Goal: Answer question/provide support: Share knowledge or assist other users

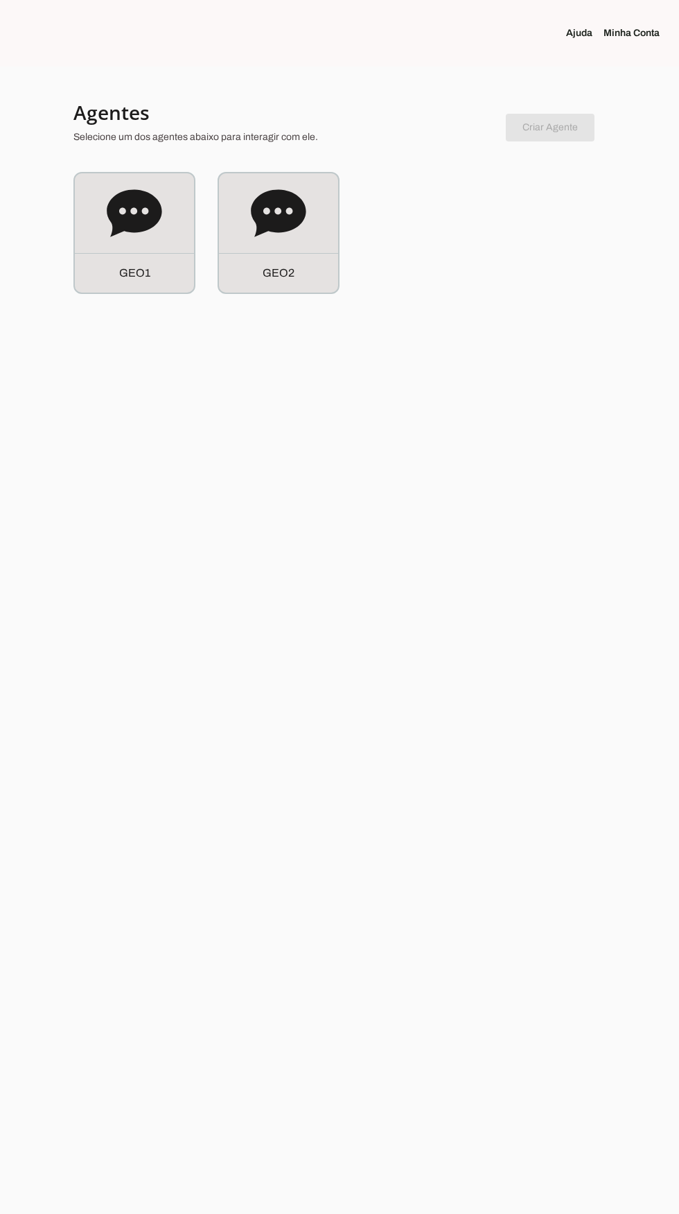
click at [157, 254] on div "G E O 1" at bounding box center [134, 273] width 119 height 40
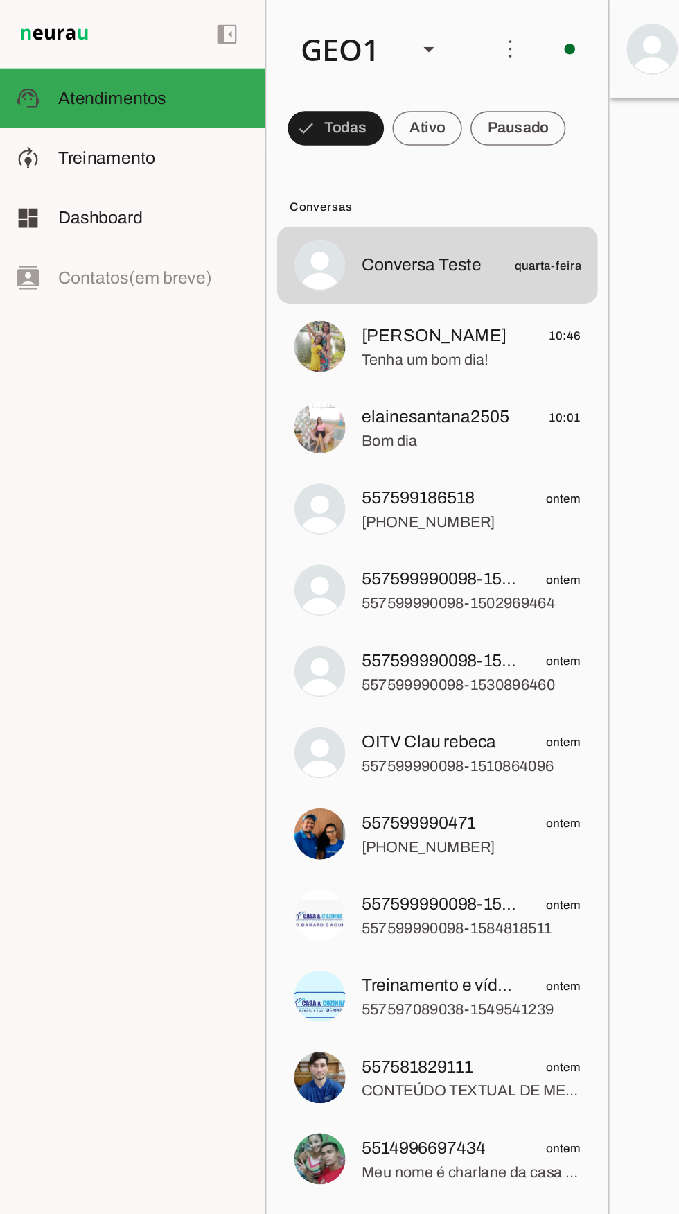
click at [252, 33] on div "GEO1" at bounding box center [222, 31] width 75 height 47
click at [381, 97] on slot at bounding box center [425, 88] width 89 height 17
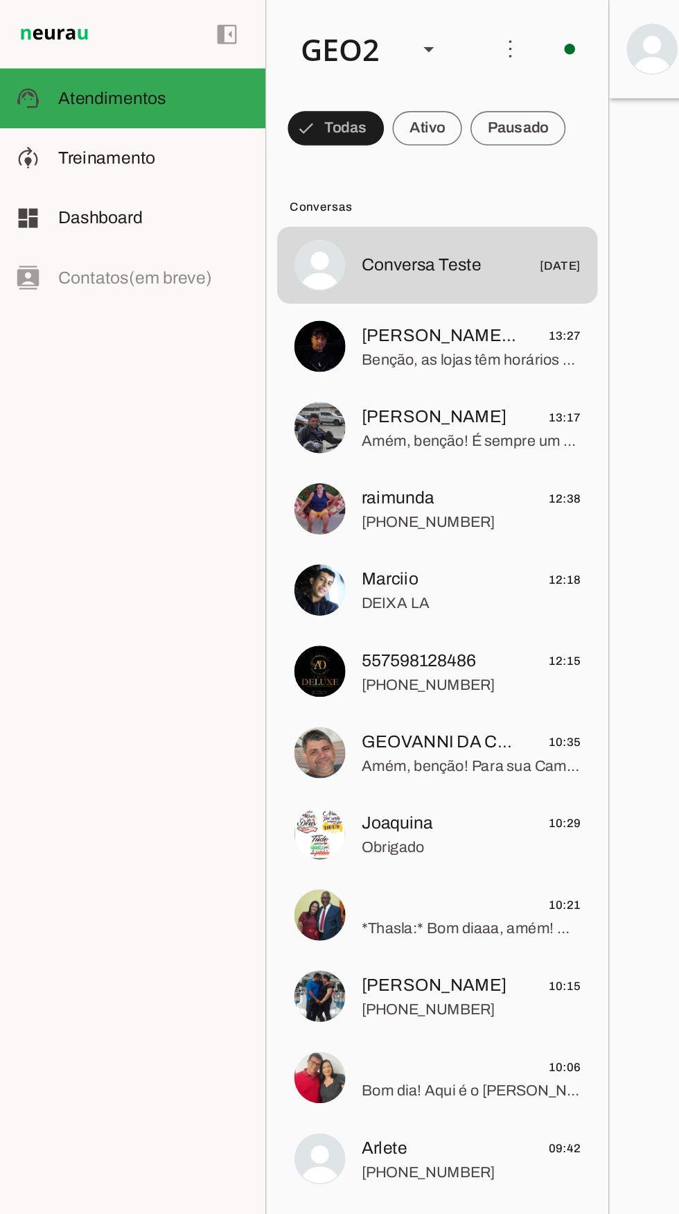
click at [291, 385] on span "DEIXA LA" at bounding box center [307, 392] width 142 height 14
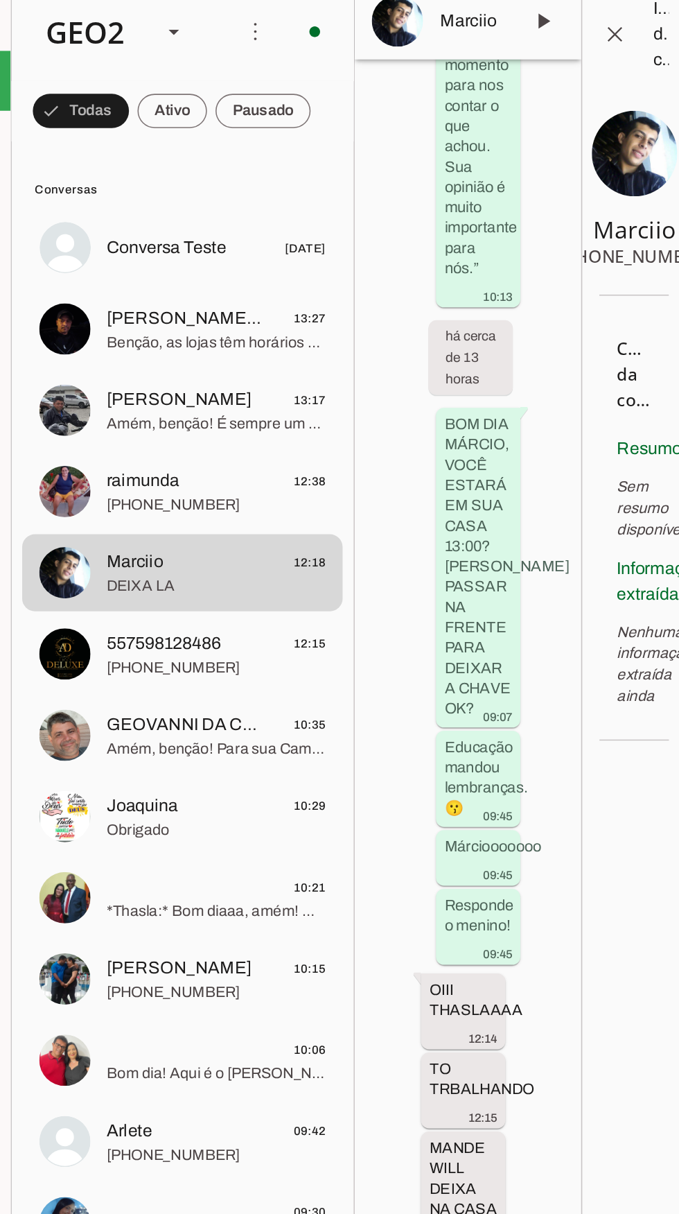
scroll to position [49, 0]
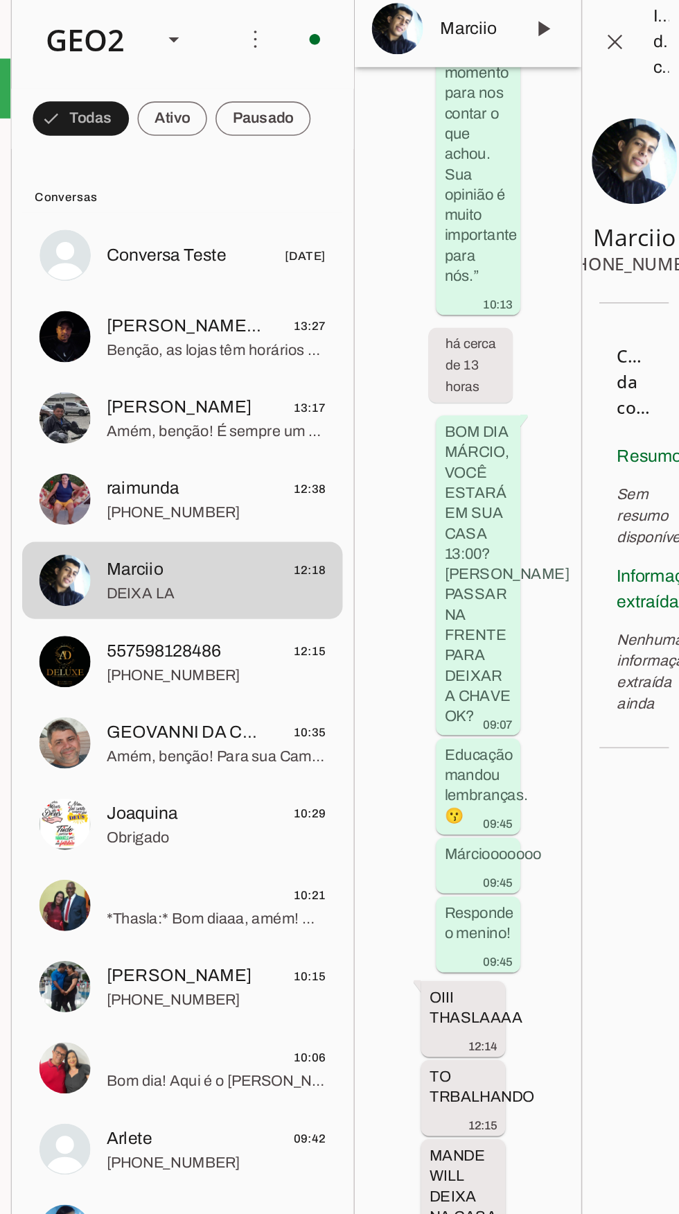
click at [268, 197] on md-item "raimunda 12:38 [PHONE_NUMBER]" at bounding box center [285, 172] width 208 height 50
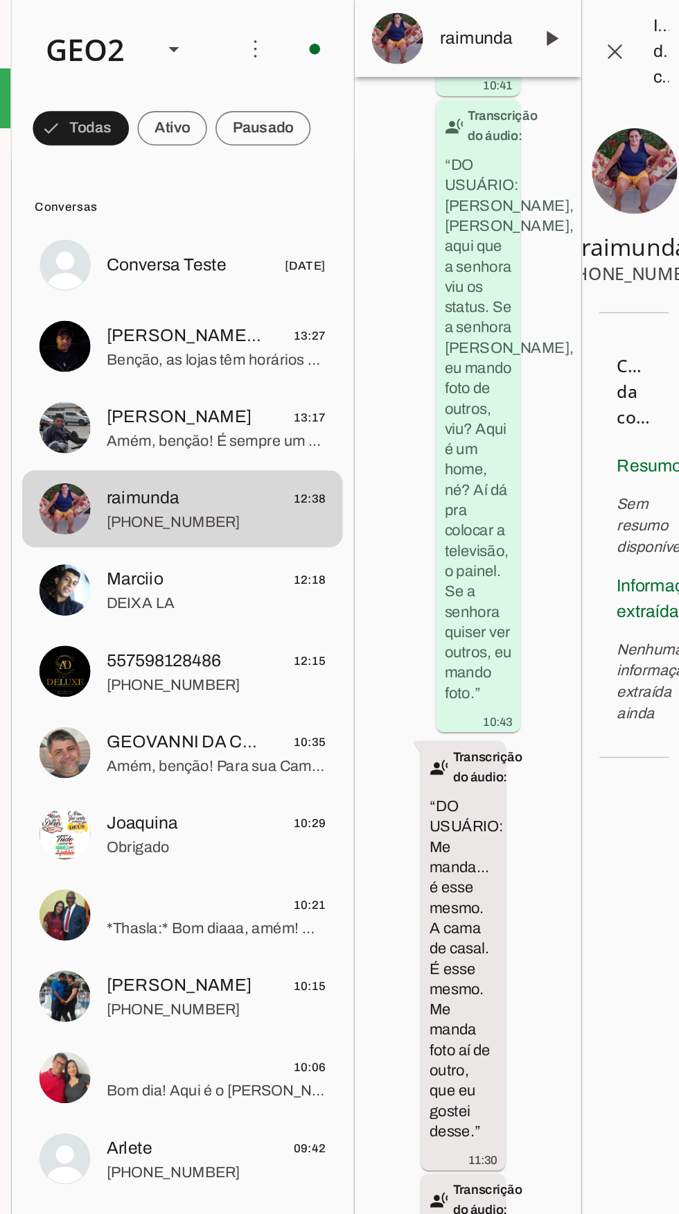
click at [283, 281] on span "Amém, benção! É sempre um prazer servir. Lembre-se que aqui na Casa e Cozinha, …" at bounding box center [307, 286] width 142 height 14
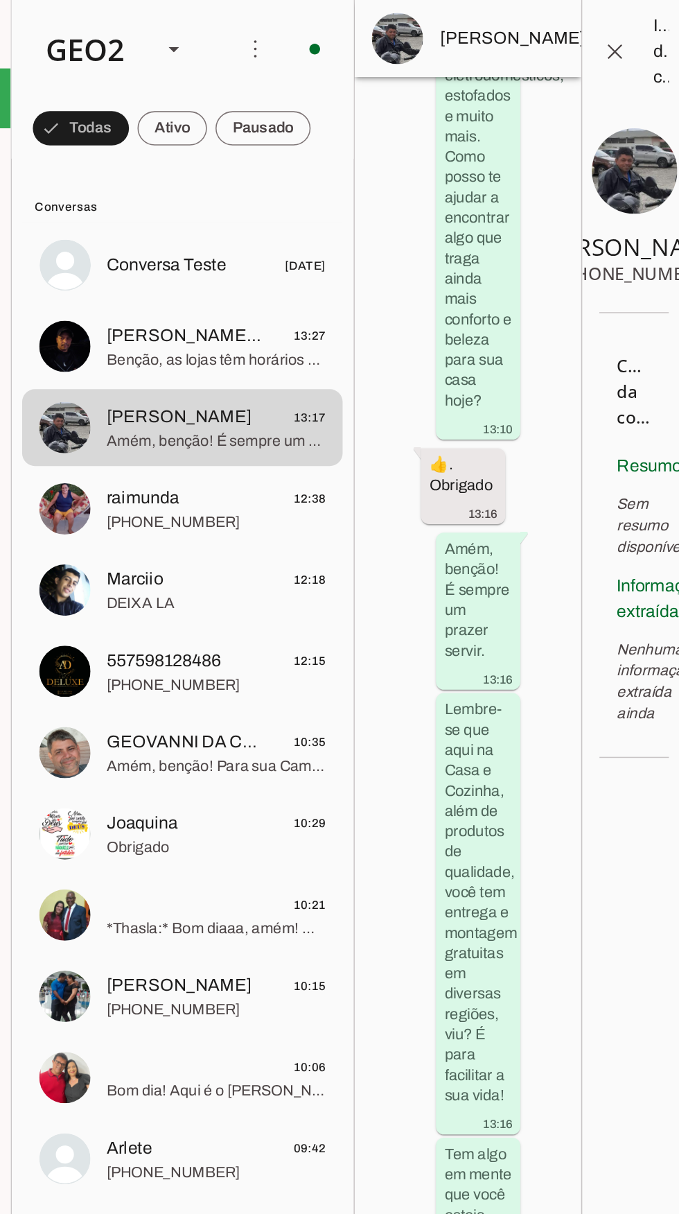
click at [320, 225] on span "[PERSON_NAME] 😍" at bounding box center [287, 217] width 103 height 17
